Goal: Check status: Check status

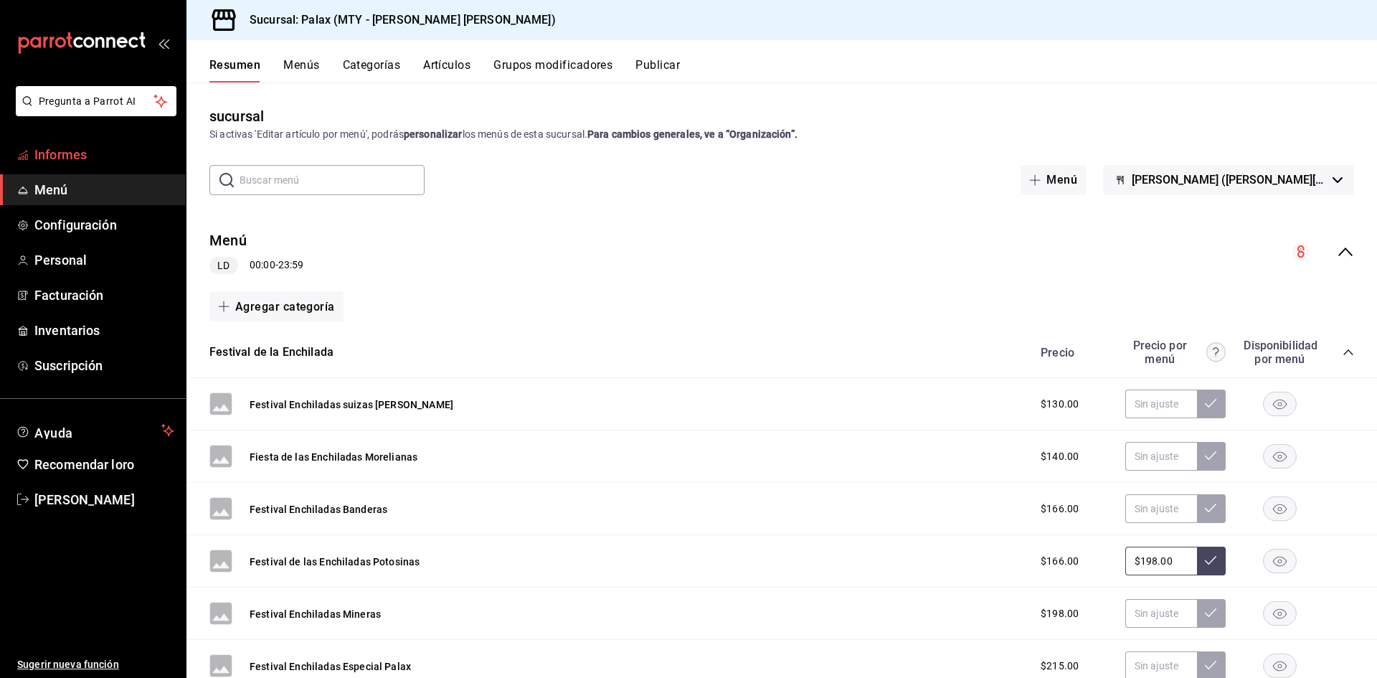
click at [30, 166] on link "Informes" at bounding box center [93, 154] width 186 height 31
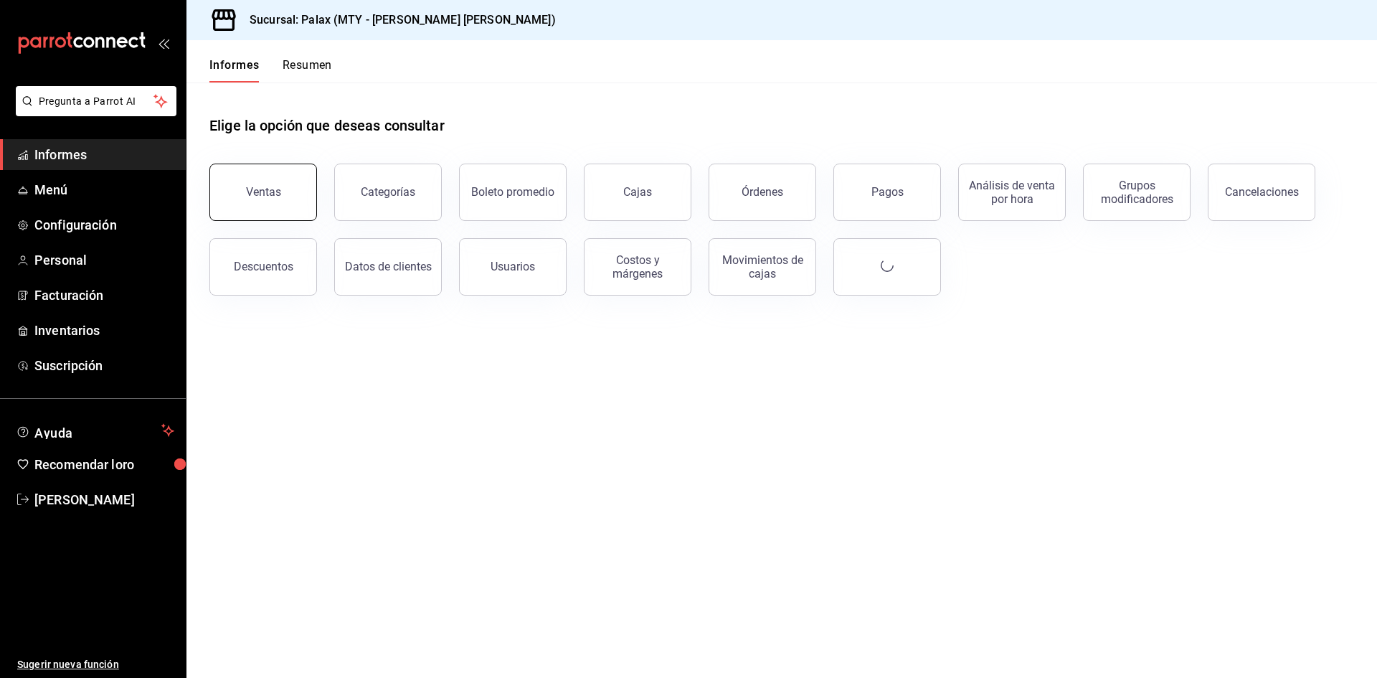
click at [260, 174] on button "Ventas" at bounding box center [263, 192] width 108 height 57
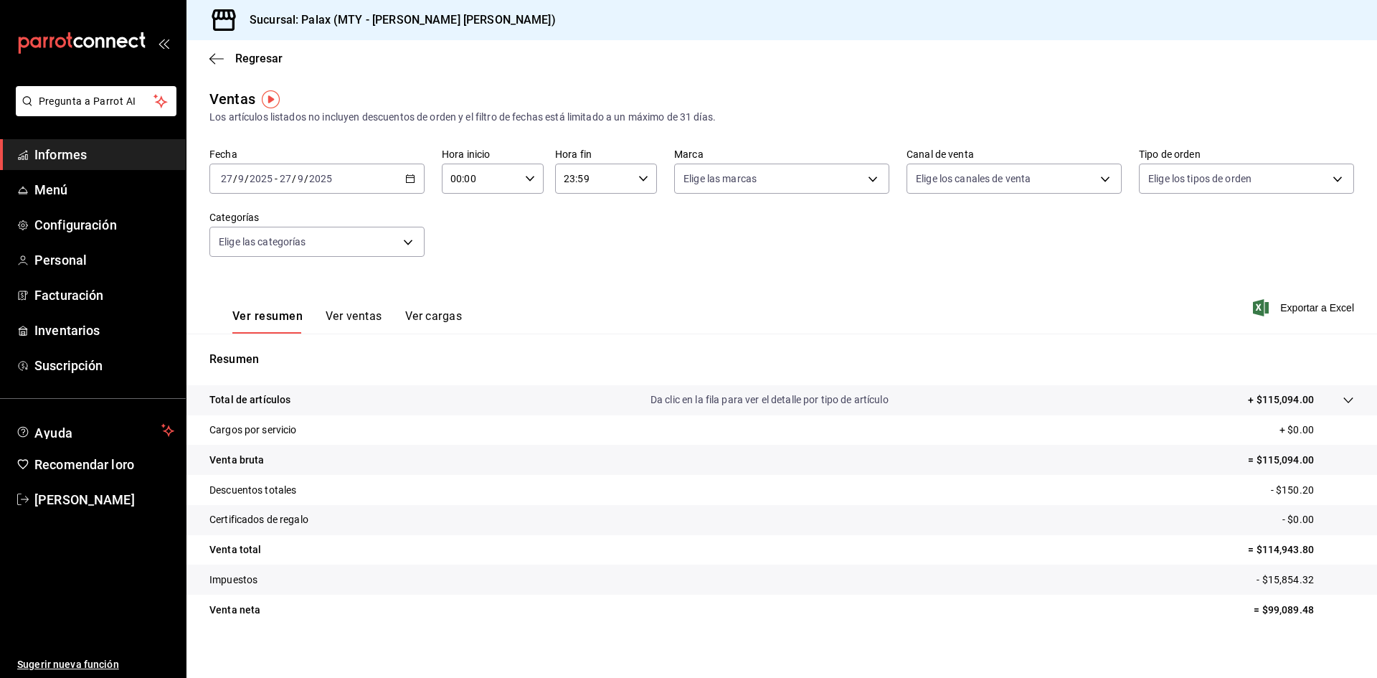
click at [521, 183] on div "00:00 Hora inicio" at bounding box center [493, 179] width 102 height 30
click at [458, 247] on button "07" at bounding box center [465, 241] width 45 height 29
type input "07:00"
